Goal: Task Accomplishment & Management: Use online tool/utility

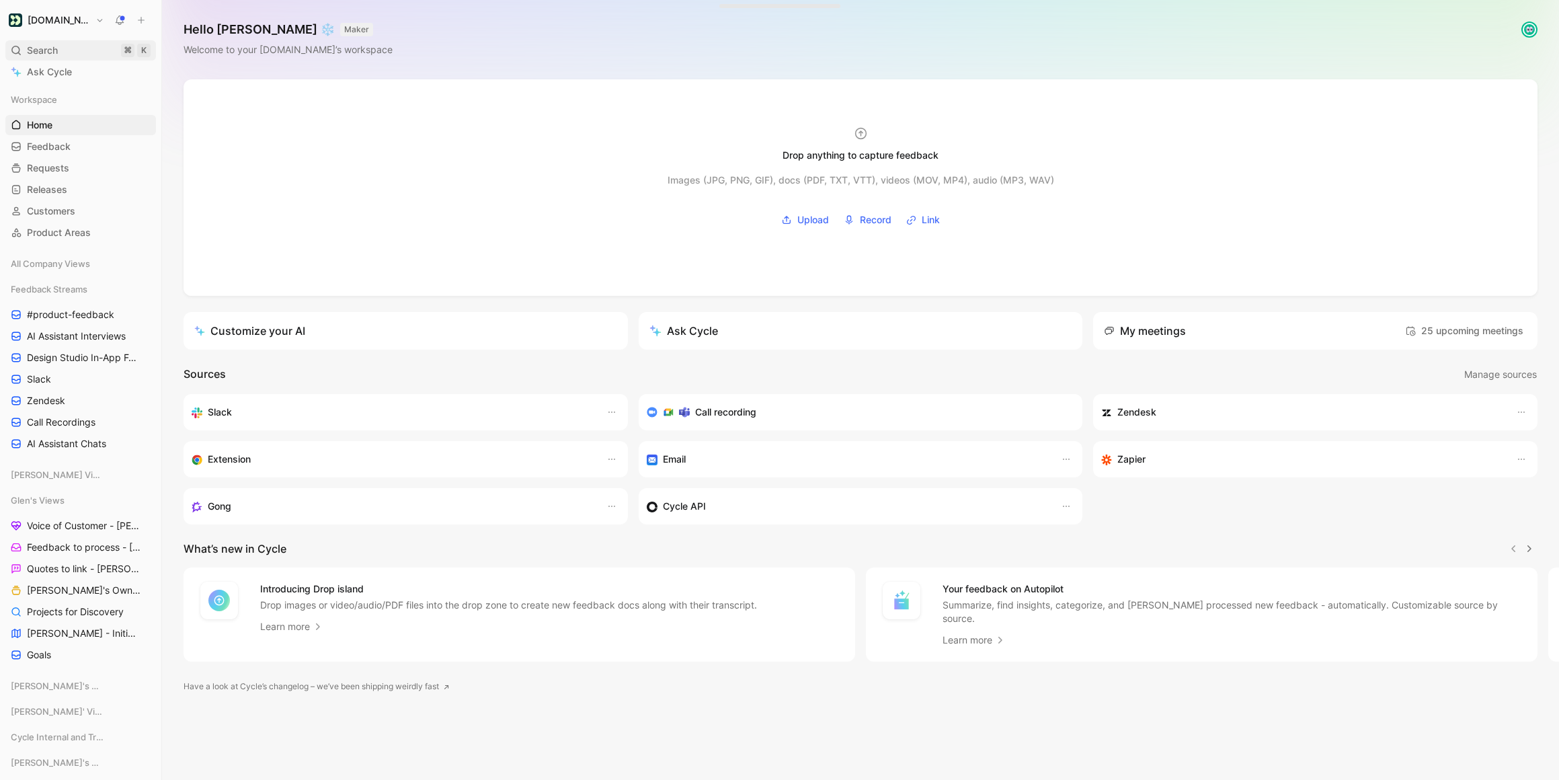
click at [69, 56] on div "Search ⌘ K" at bounding box center [80, 50] width 151 height 20
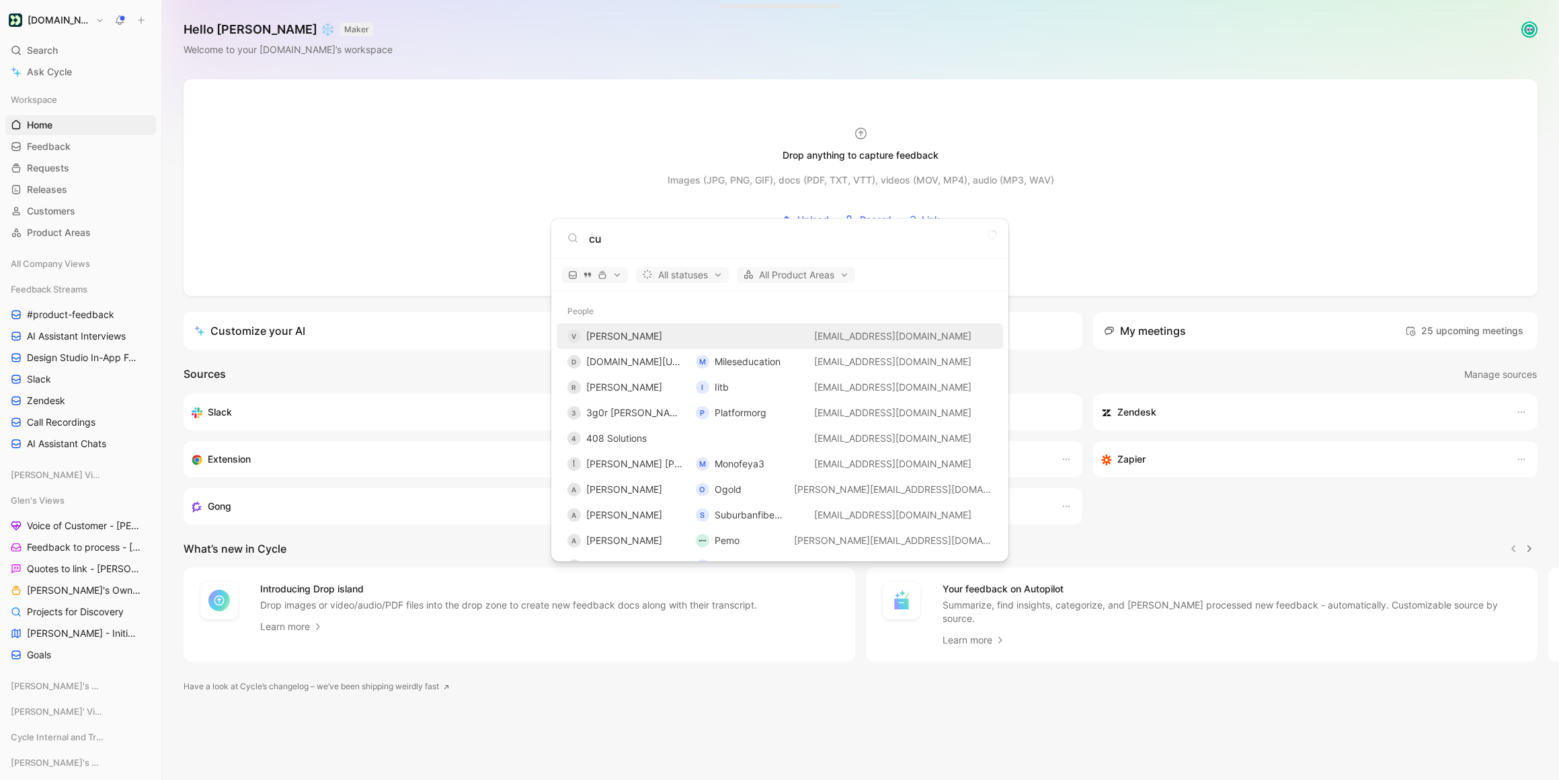
type input "c"
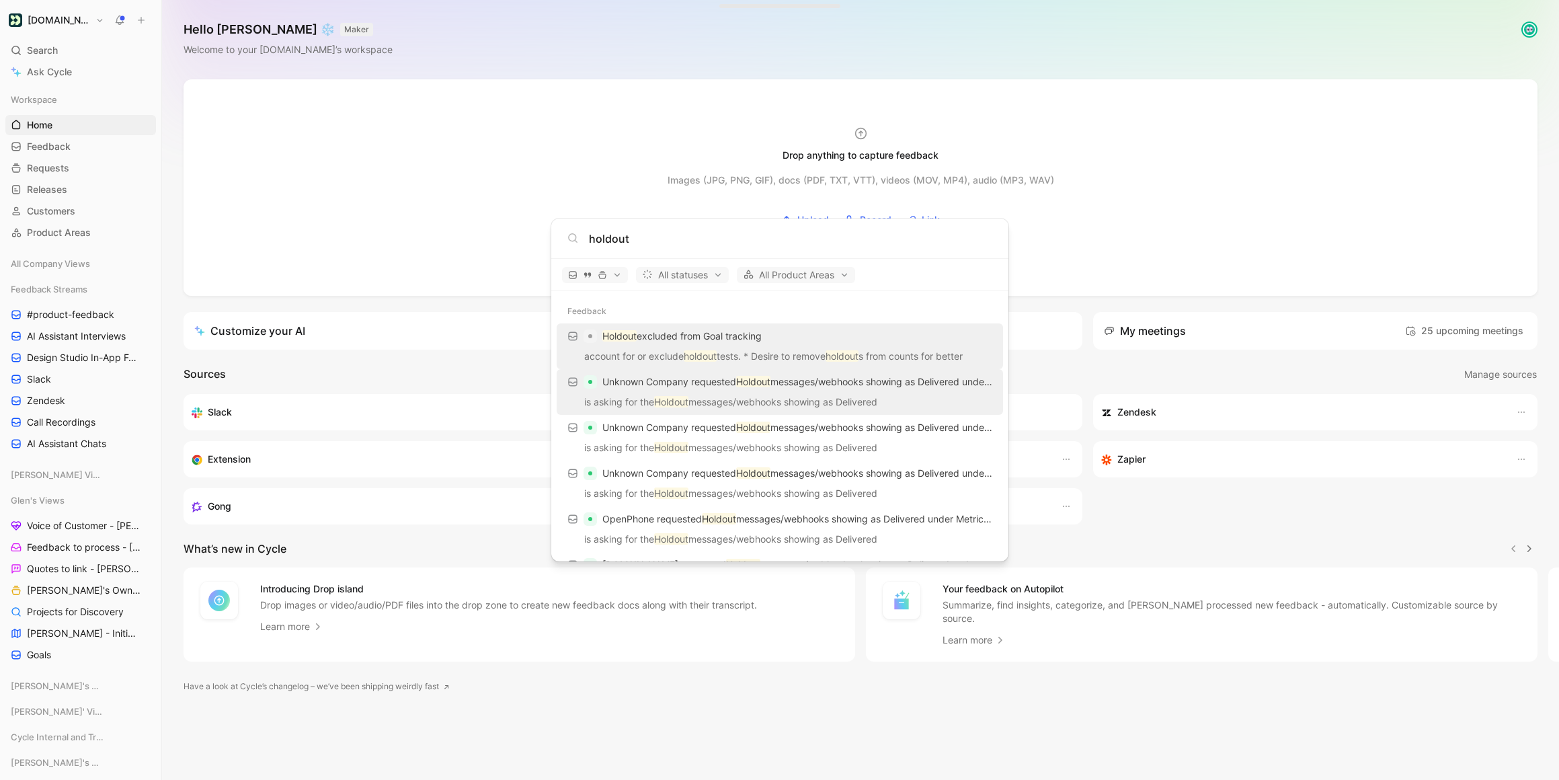
scroll to position [12, 0]
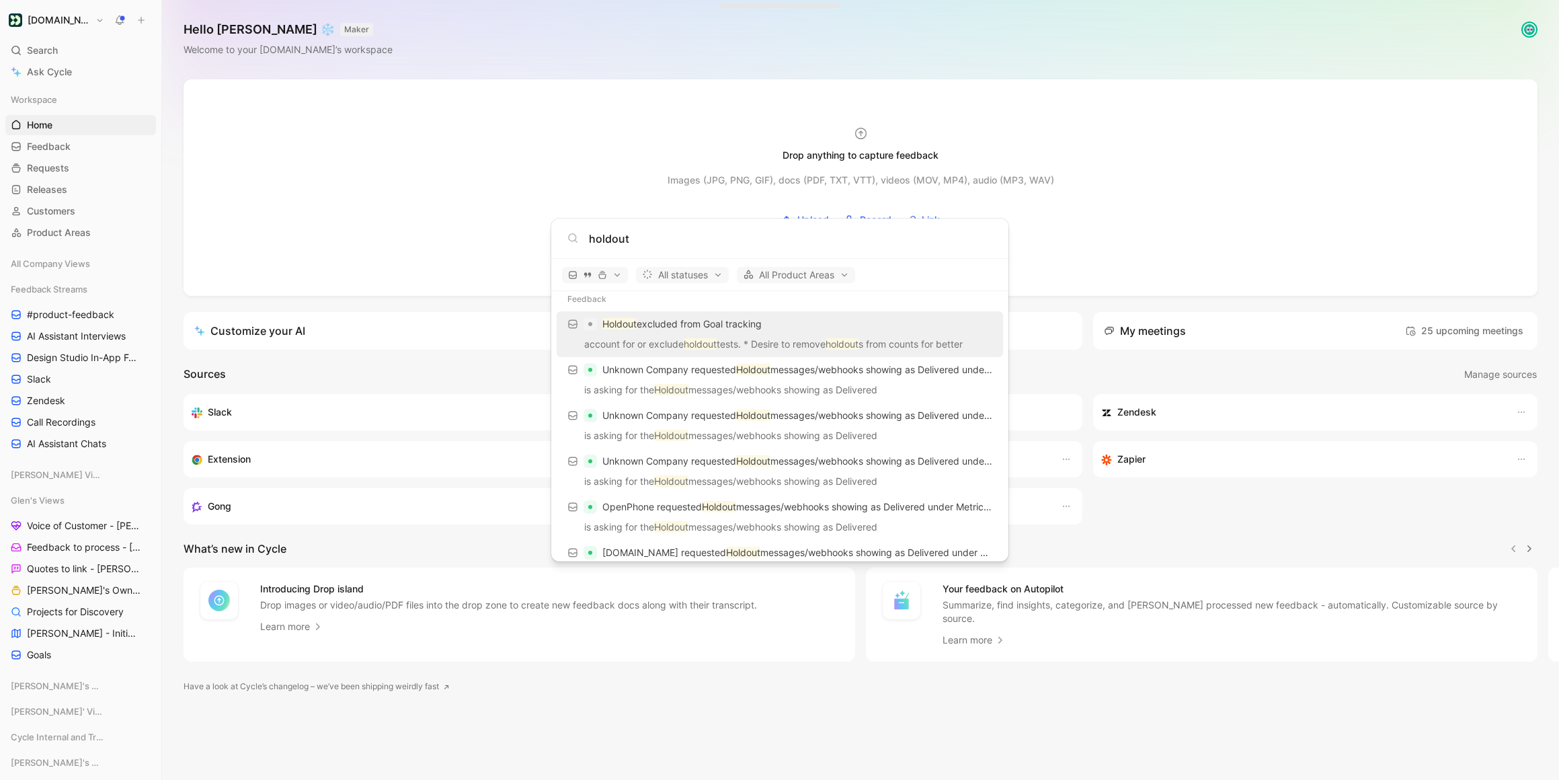
type input "holdout"
drag, startPoint x: 553, startPoint y: 721, endPoint x: 454, endPoint y: 685, distance: 105.9
click at [546, 721] on body "[DOMAIN_NAME] Search ⌘ K Ask Cycle Workspace Home G then H Feedback G then F Re…" at bounding box center [779, 390] width 1559 height 780
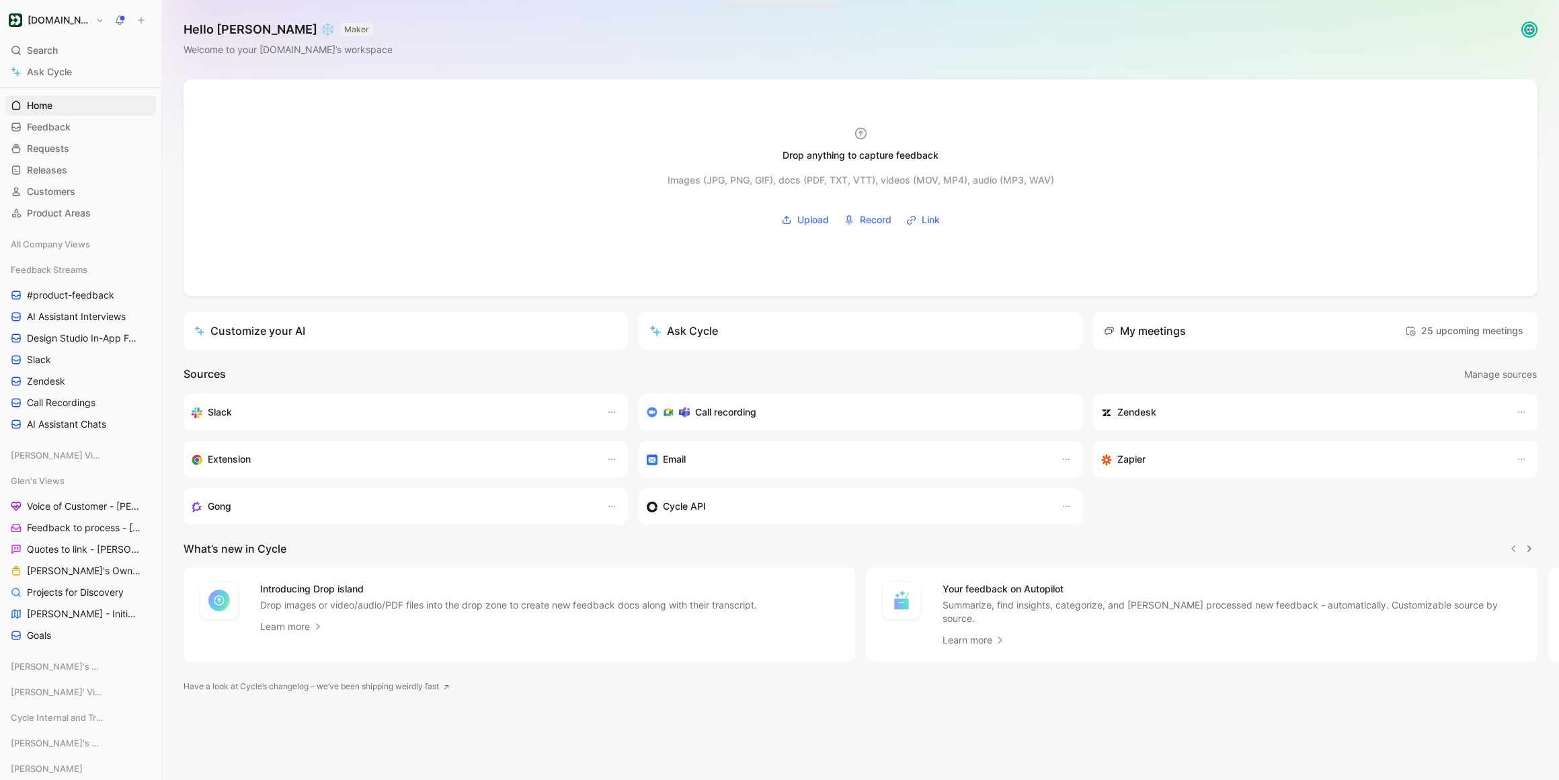
scroll to position [0, 0]
drag, startPoint x: 395, startPoint y: 743, endPoint x: 130, endPoint y: 664, distance: 276.2
click at [391, 742] on div "Drop anything to capture feedback Images (JPG, PNG, GIF), docs (PDF, TXT, VTT),…" at bounding box center [860, 429] width 1397 height 700
click at [384, 727] on div "Drop anything to capture feedback Images (JPG, PNG, GIF), docs (PDF, TXT, VTT),…" at bounding box center [860, 429] width 1397 height 700
click at [65, 635] on span "[PERSON_NAME] - Initiatives" at bounding box center [82, 632] width 110 height 13
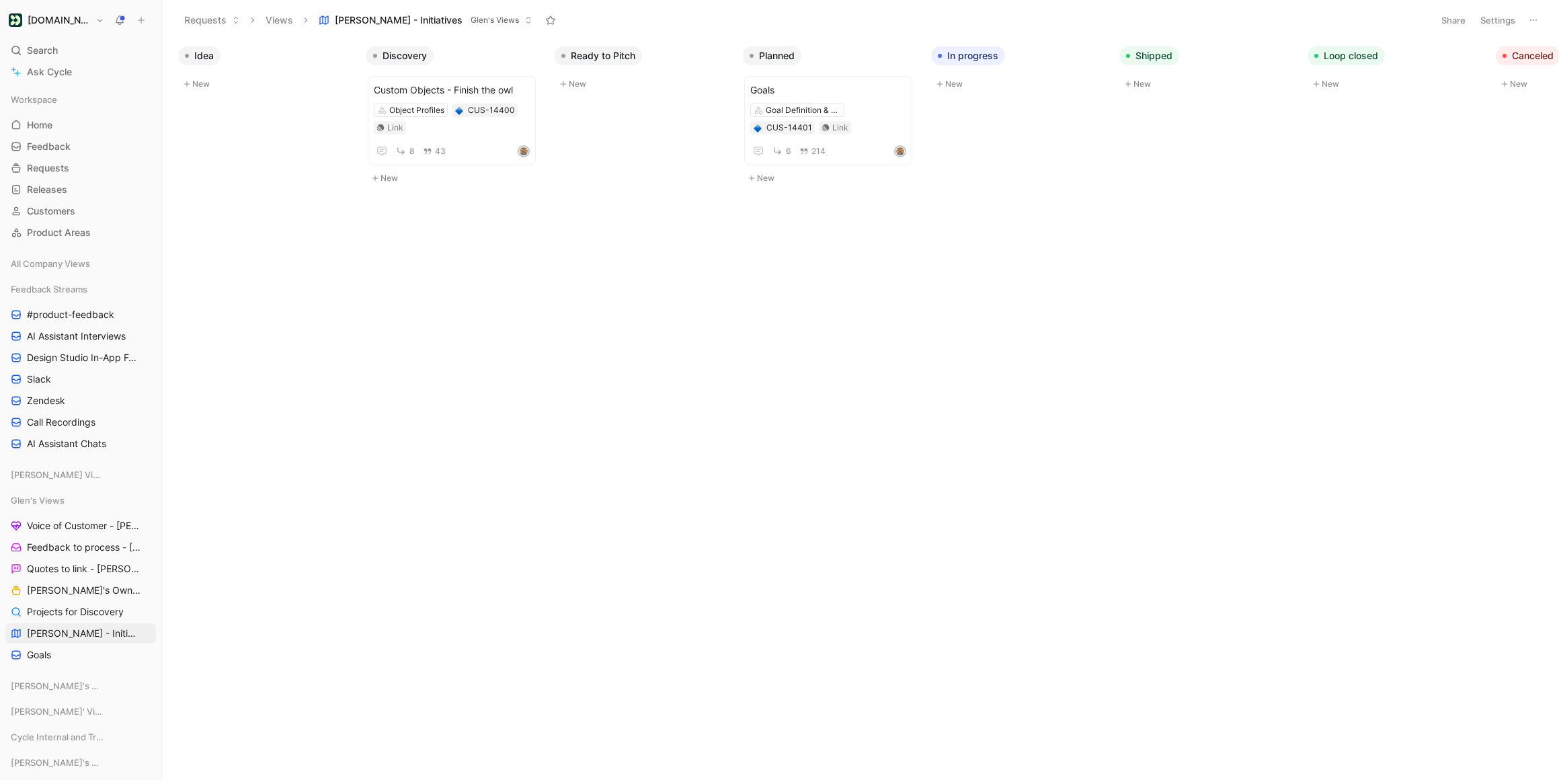
click at [426, 180] on button "New" at bounding box center [454, 178] width 177 height 16
click at [527, 252] on button "Create" at bounding box center [512, 260] width 36 height 16
